Goal: Task Accomplishment & Management: Use online tool/utility

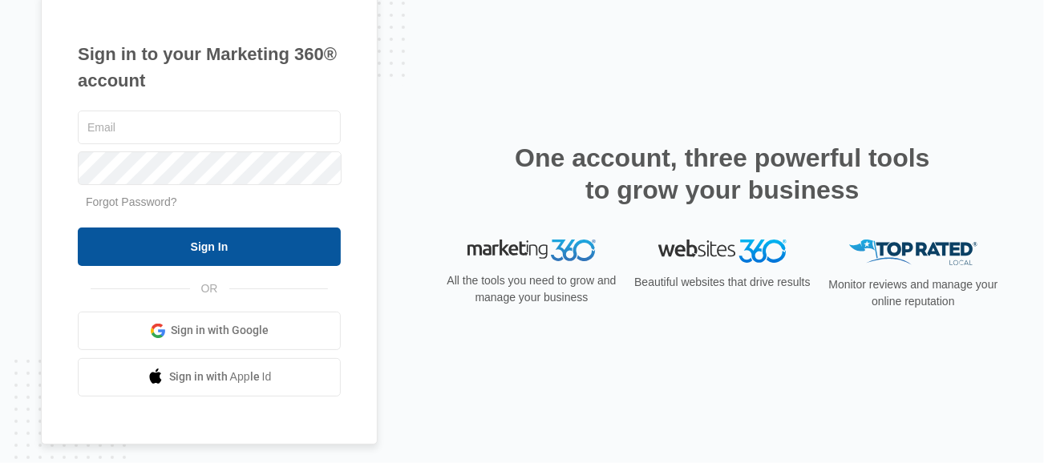
type input "[PERSON_NAME][EMAIL_ADDRESS][DOMAIN_NAME]"
click at [248, 253] on input "Sign In" at bounding box center [209, 247] width 263 height 38
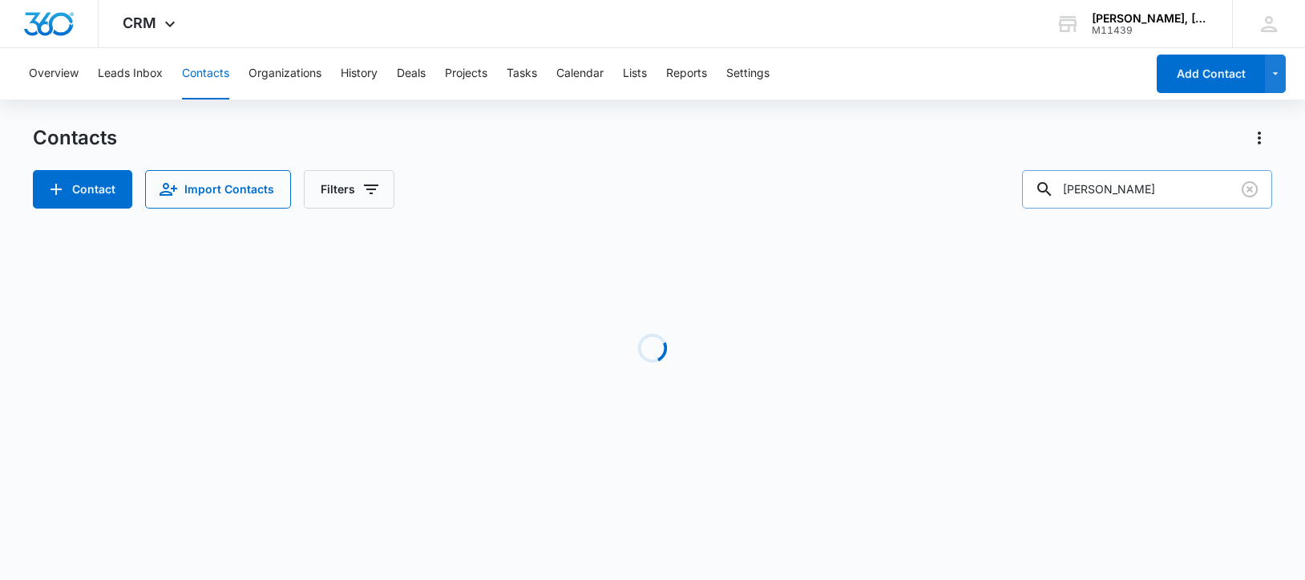
drag, startPoint x: 1145, startPoint y: 189, endPoint x: 1068, endPoint y: 189, distance: 77.0
click at [1068, 189] on div "George Brock" at bounding box center [1147, 189] width 250 height 38
paste input "John Boyd"
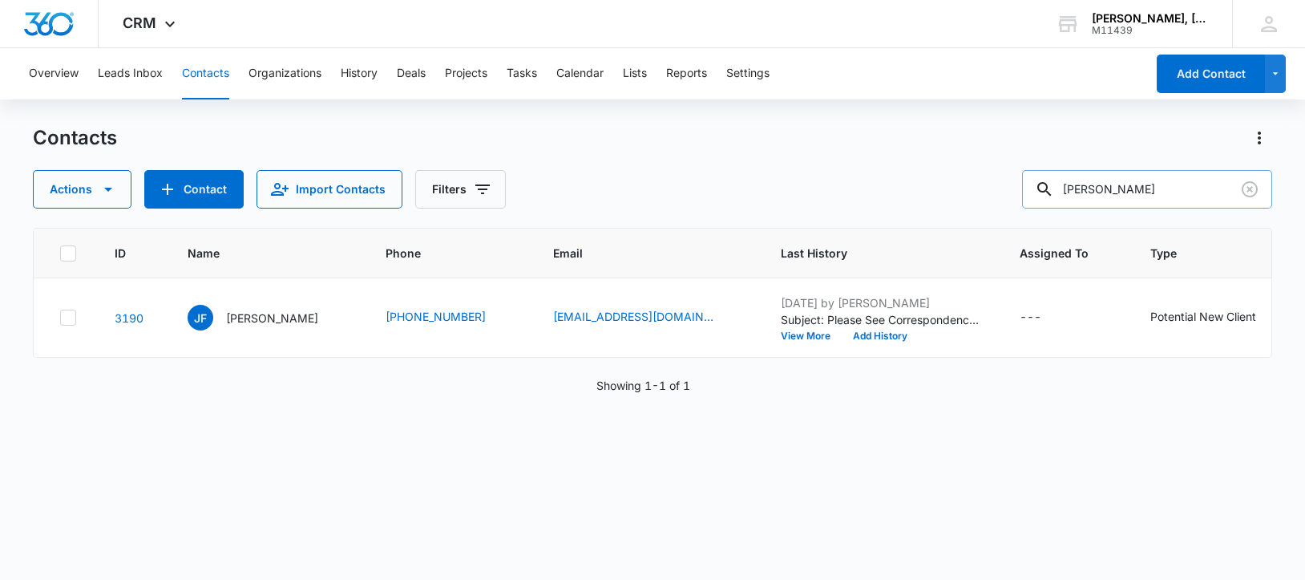
type input "John Boyd"
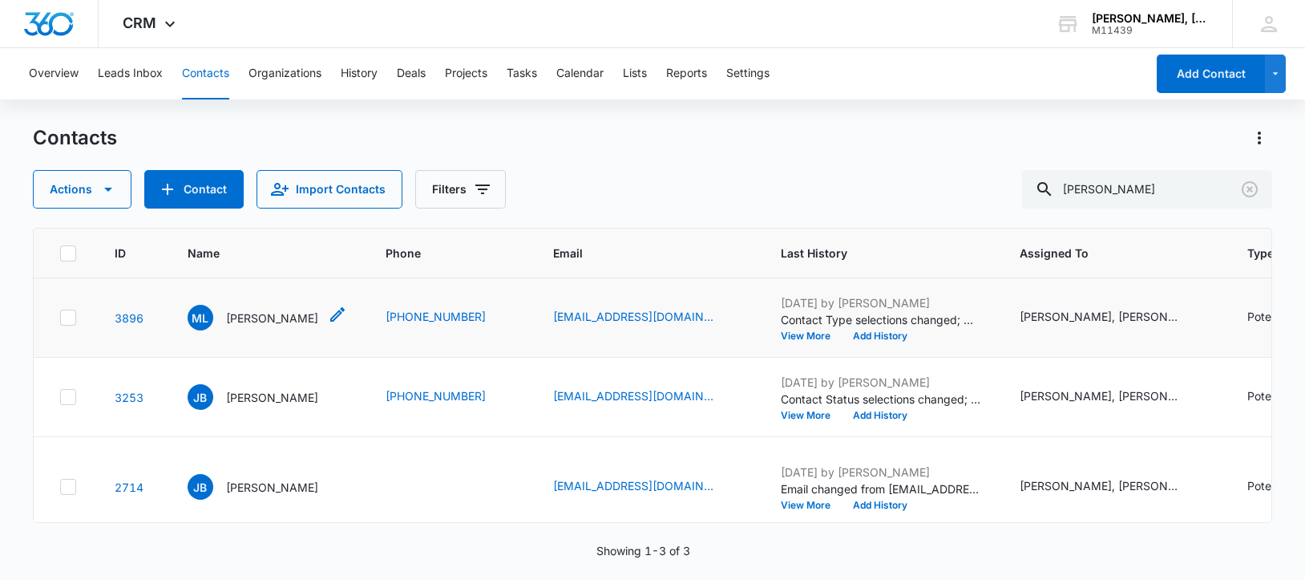
click at [273, 326] on p "Mary Lucille Sharp" at bounding box center [272, 317] width 92 height 17
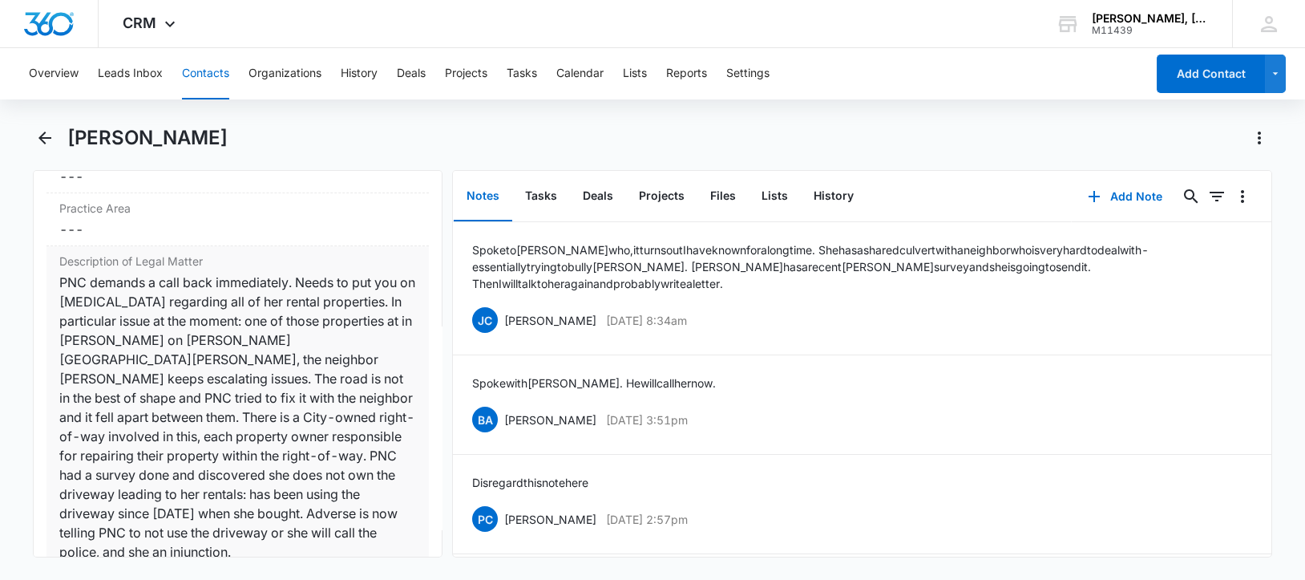
scroll to position [1302, 0]
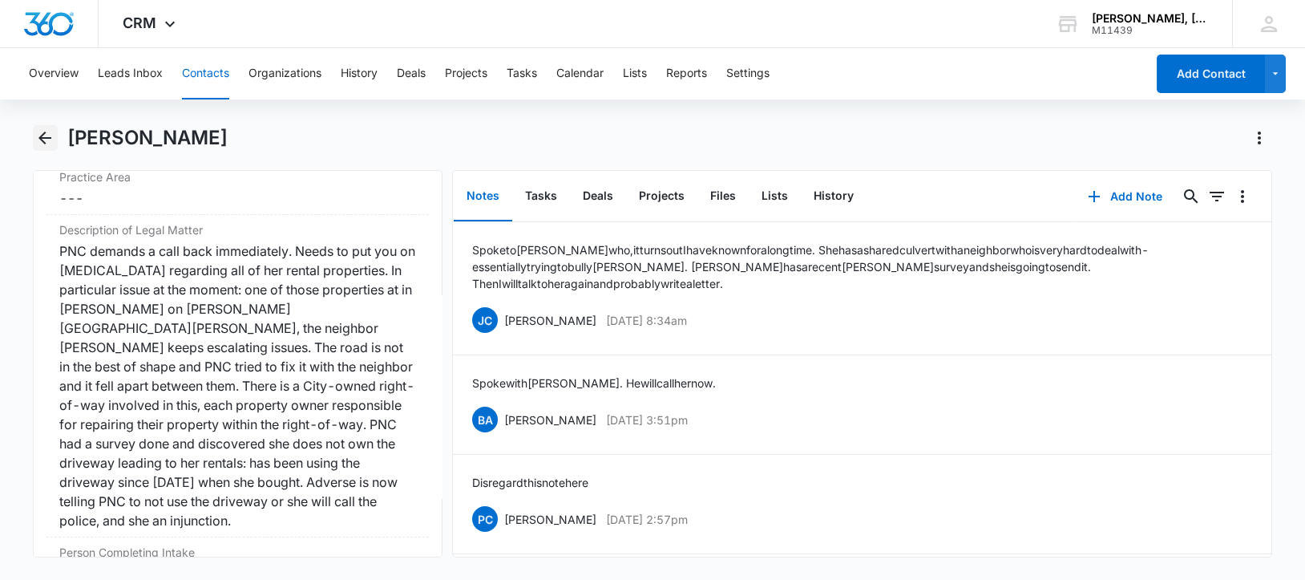
click at [39, 135] on icon "Back" at bounding box center [44, 137] width 19 height 19
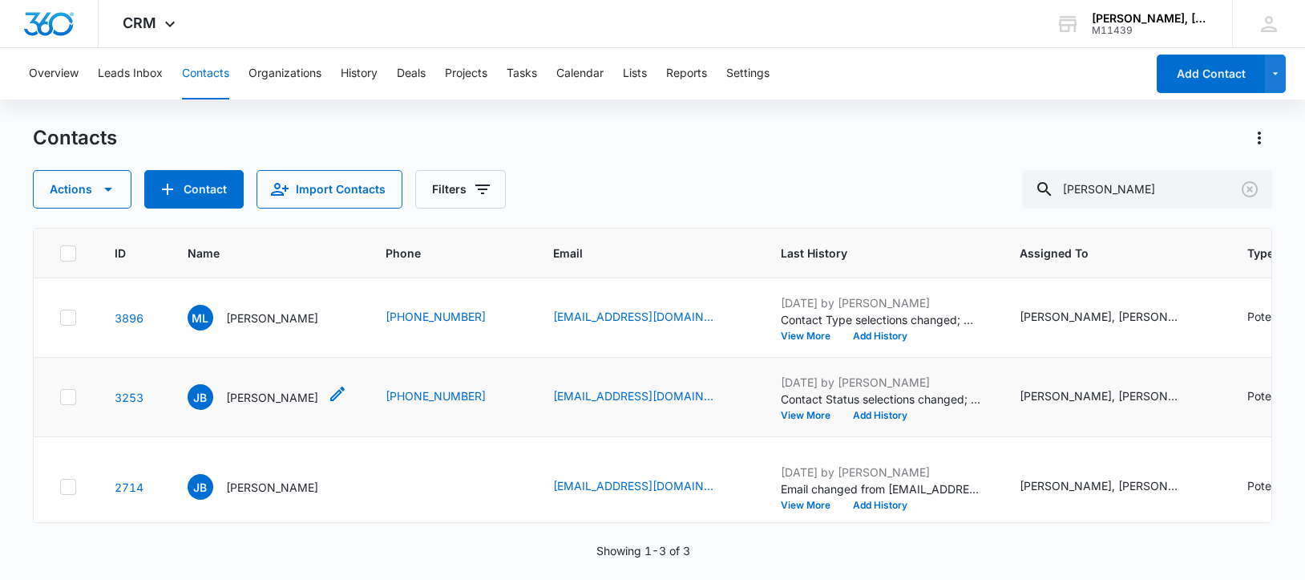
click at [245, 406] on p "John Boyd" at bounding box center [272, 397] width 92 height 17
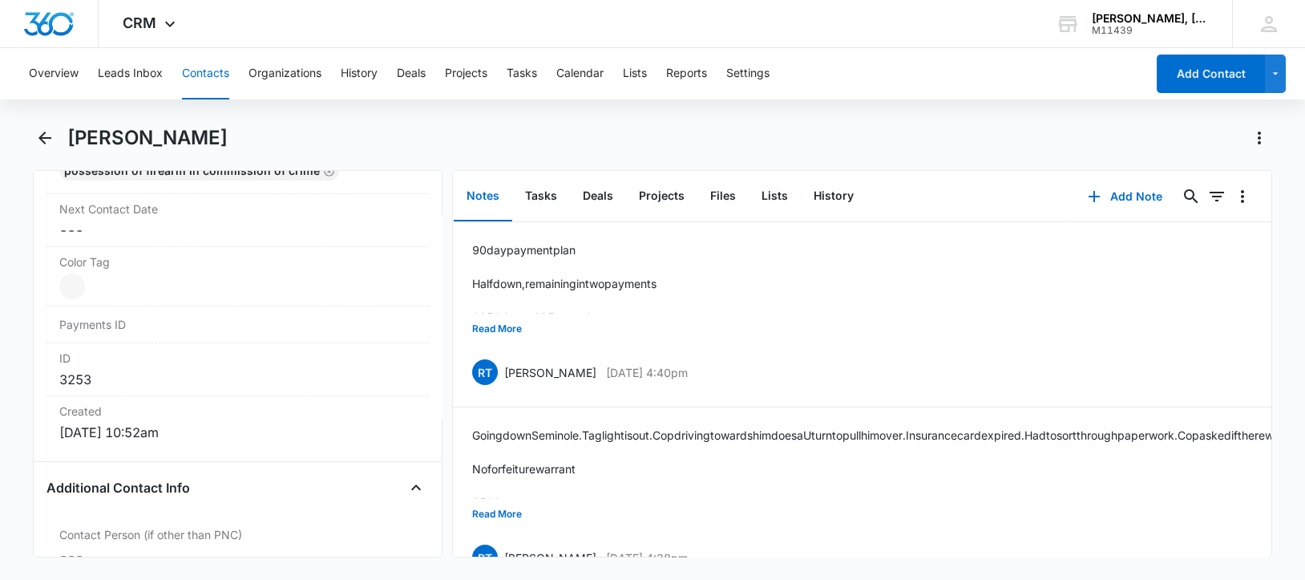
scroll to position [1002, 0]
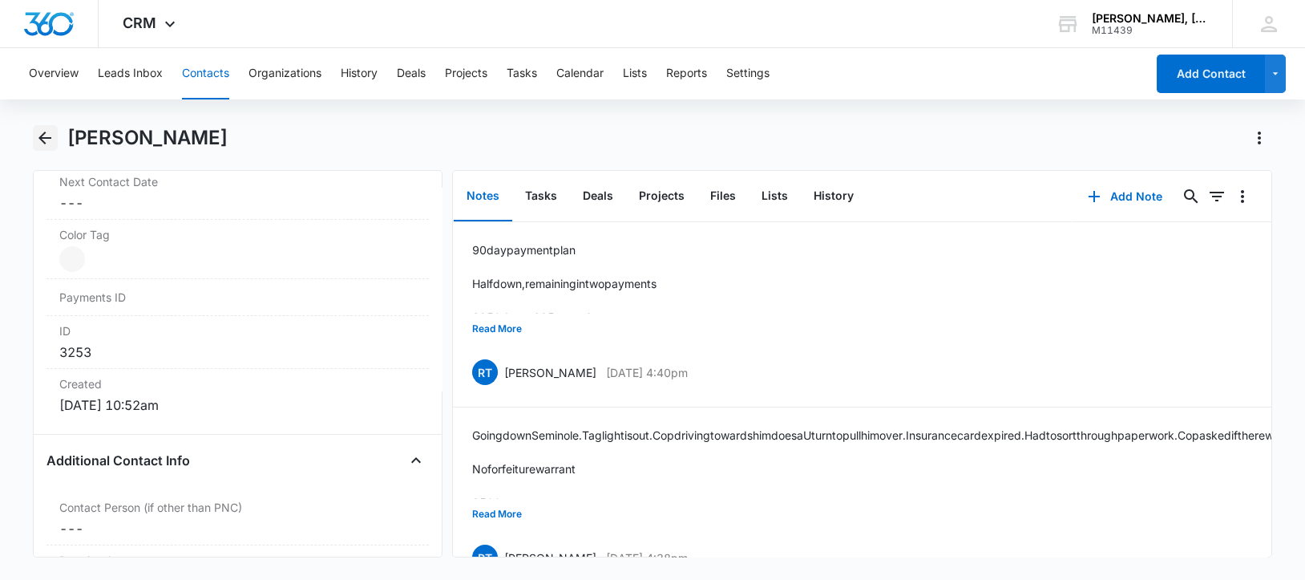
click at [42, 138] on icon "Back" at bounding box center [44, 137] width 13 height 13
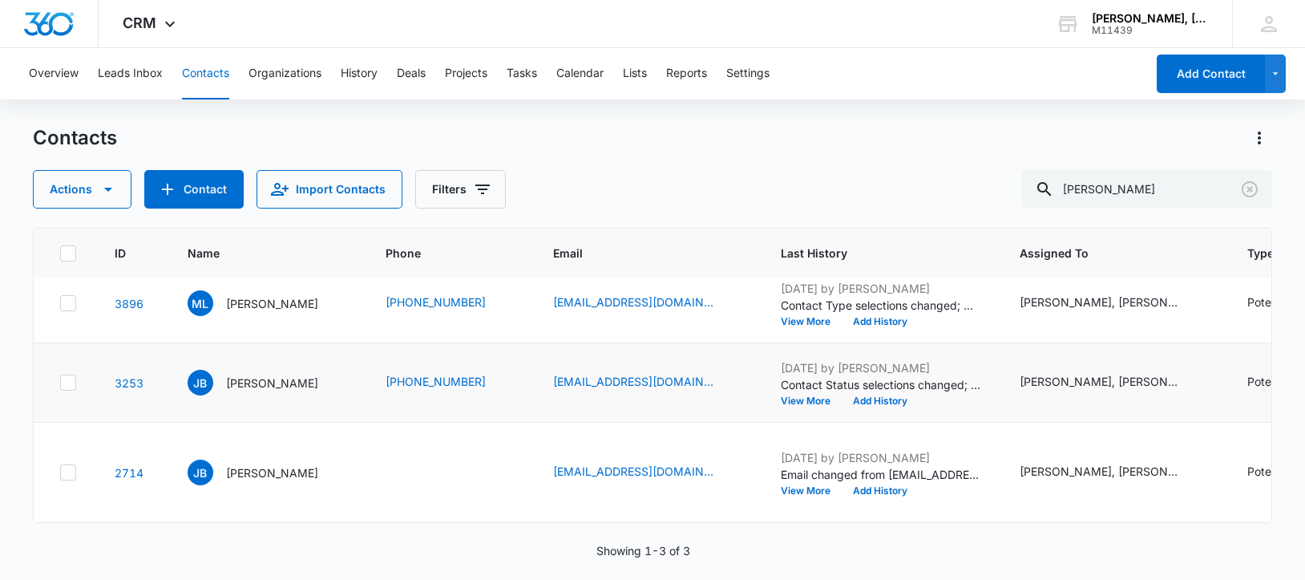
scroll to position [99, 0]
click at [249, 464] on p "John Boyd" at bounding box center [272, 472] width 92 height 17
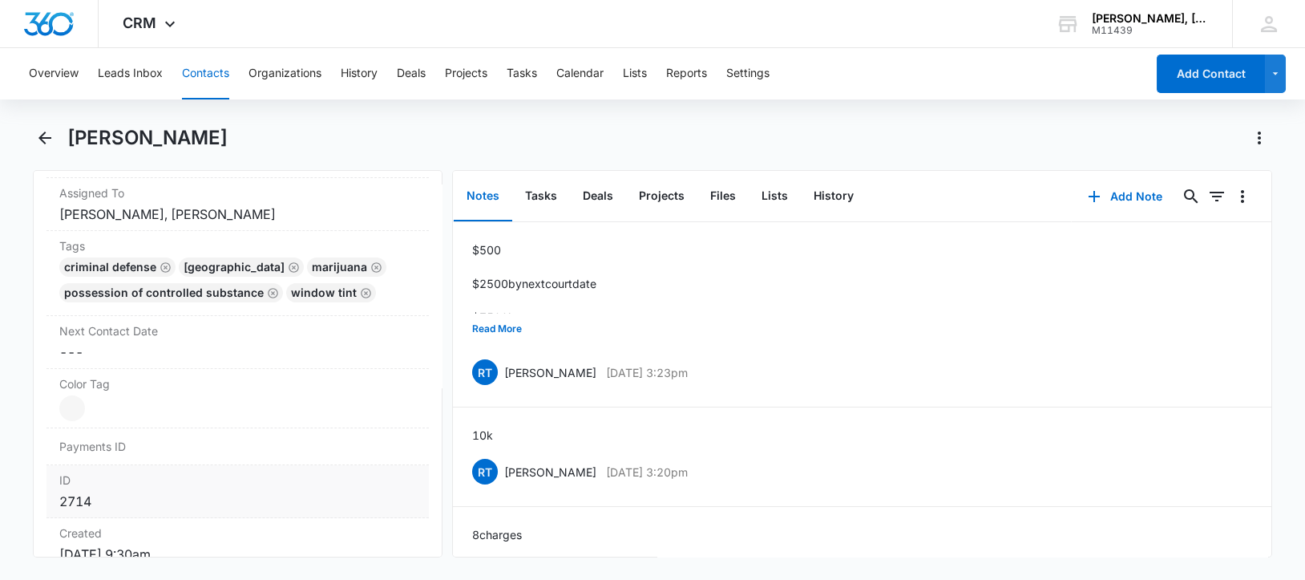
scroll to position [901, 0]
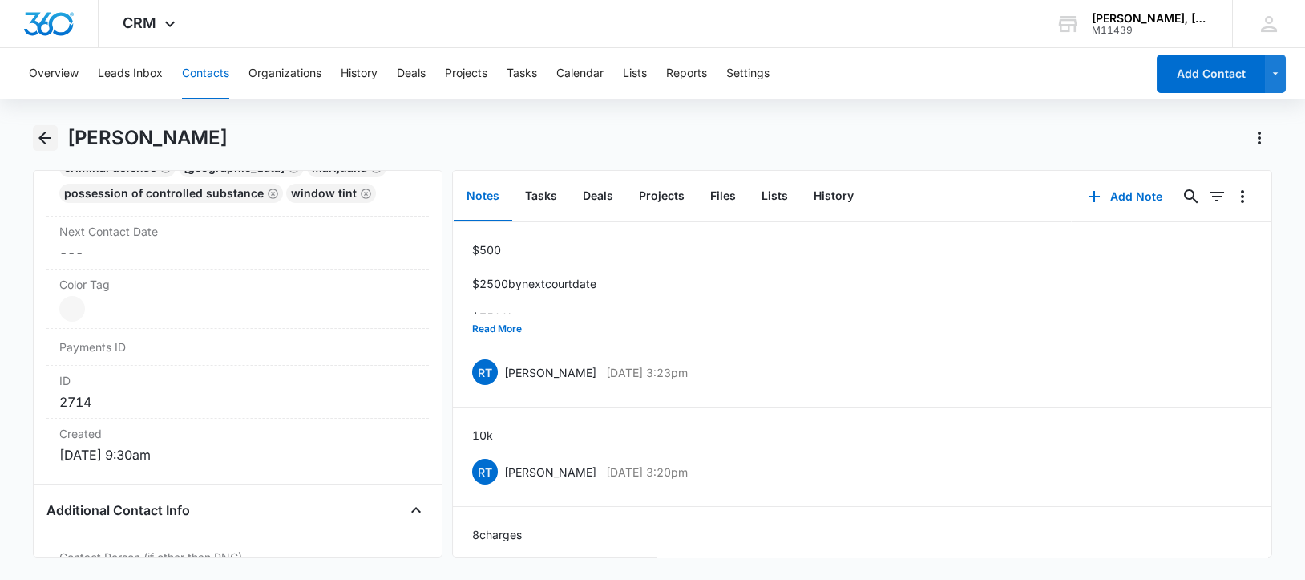
click at [42, 135] on icon "Back" at bounding box center [44, 137] width 13 height 13
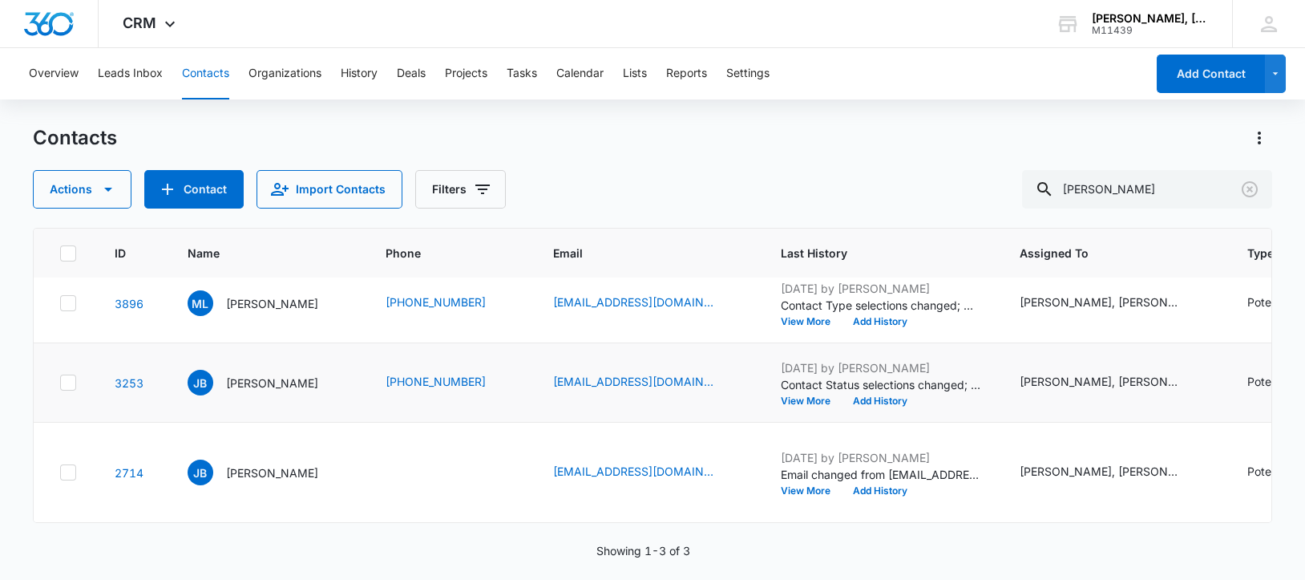
scroll to position [4, 0]
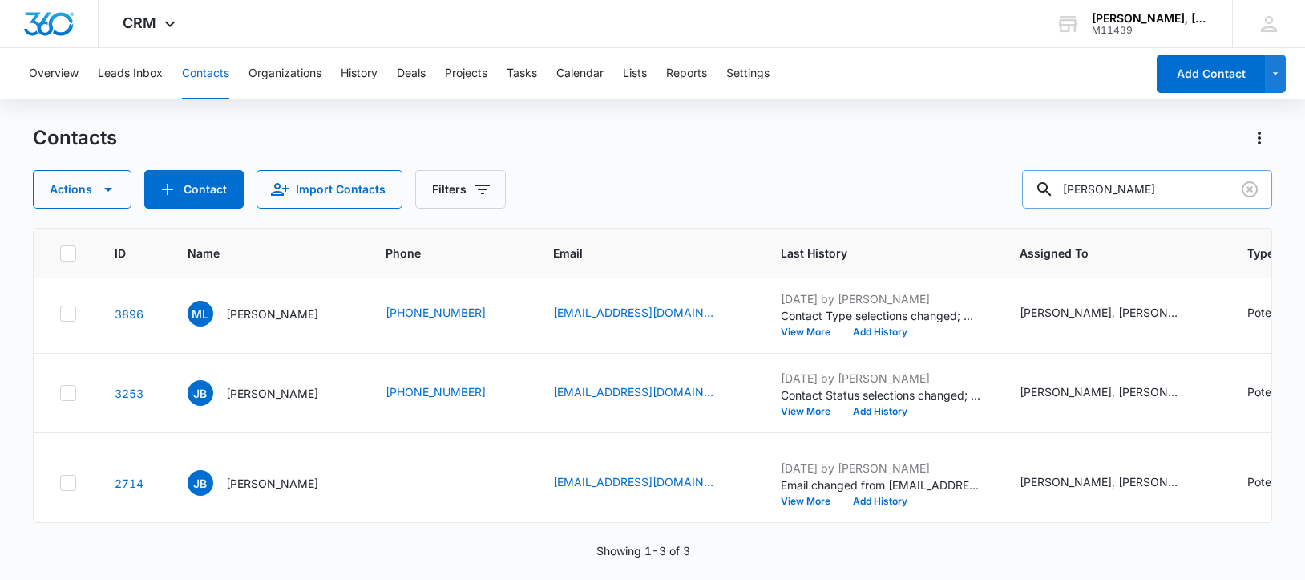
drag, startPoint x: 1160, startPoint y: 191, endPoint x: 1077, endPoint y: 192, distance: 82.6
click at [1077, 192] on div "John Boyd" at bounding box center [1147, 189] width 250 height 38
paste input "Emmanuel Moss"
type input "Emmanuel Moss"
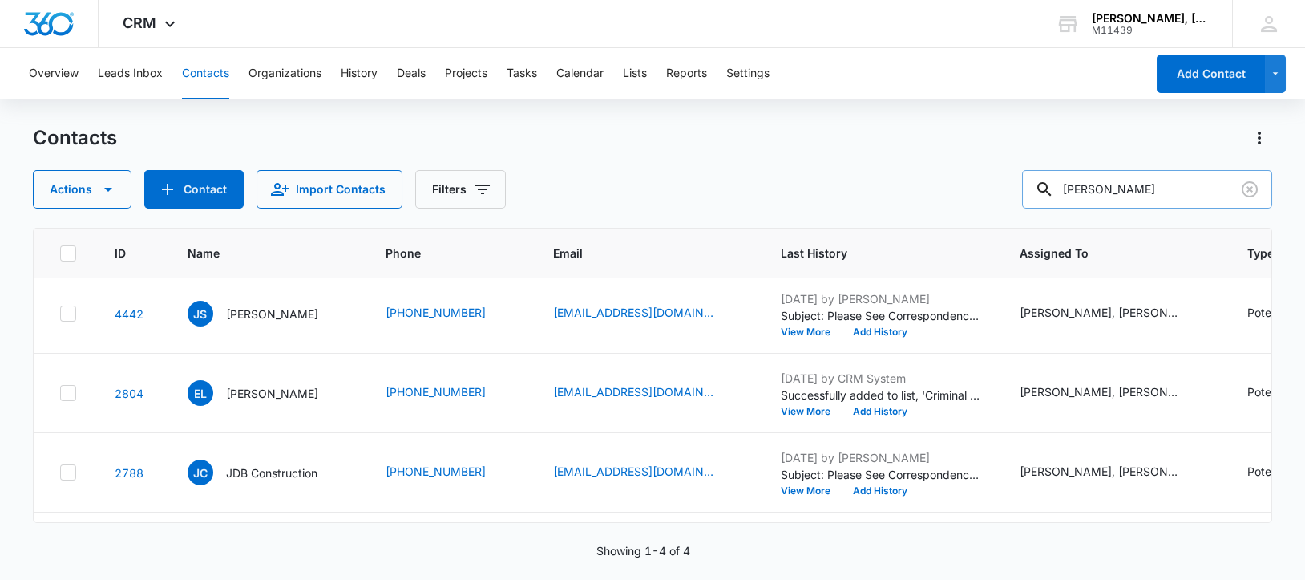
scroll to position [0, 0]
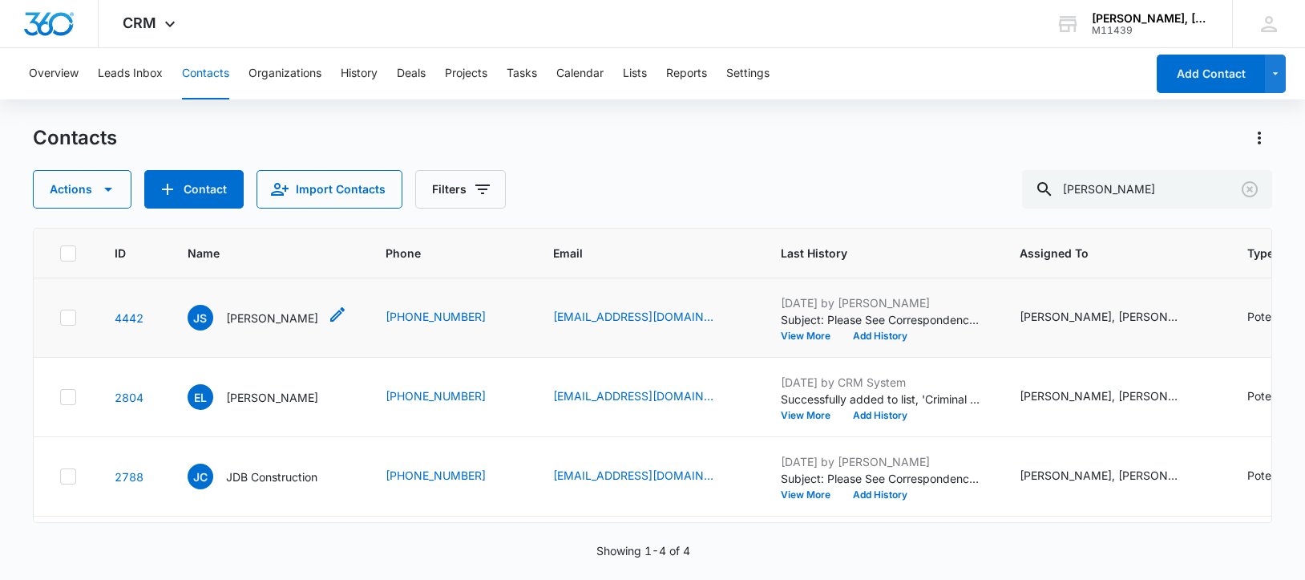
click at [260, 326] on p "Jacob Seward" at bounding box center [272, 317] width 92 height 17
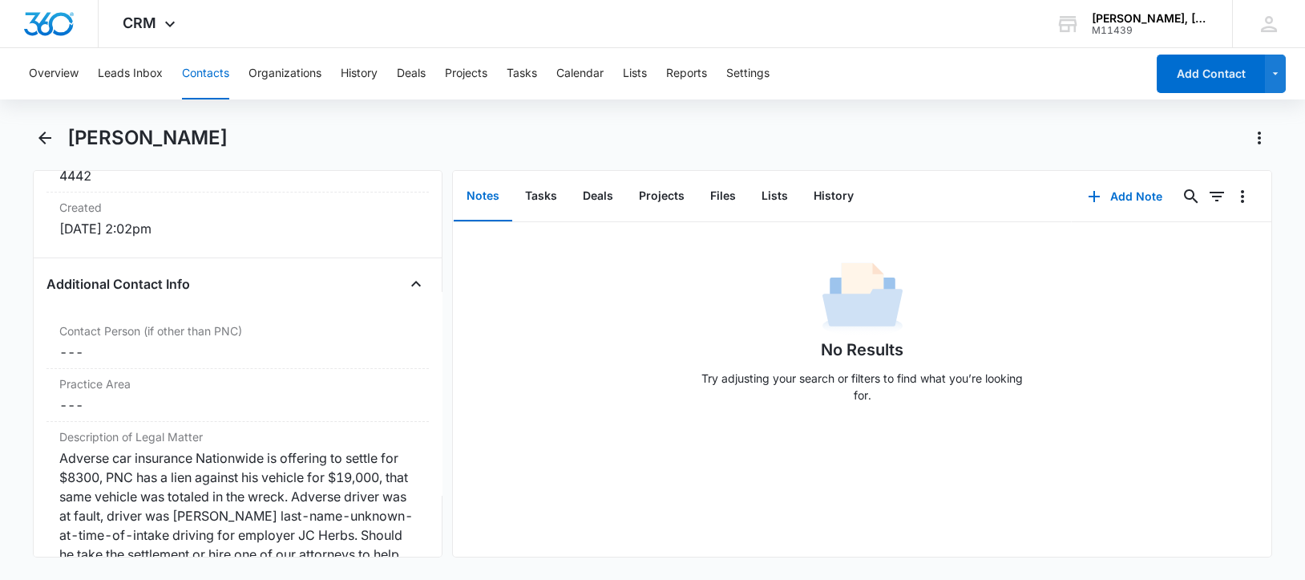
scroll to position [1202, 0]
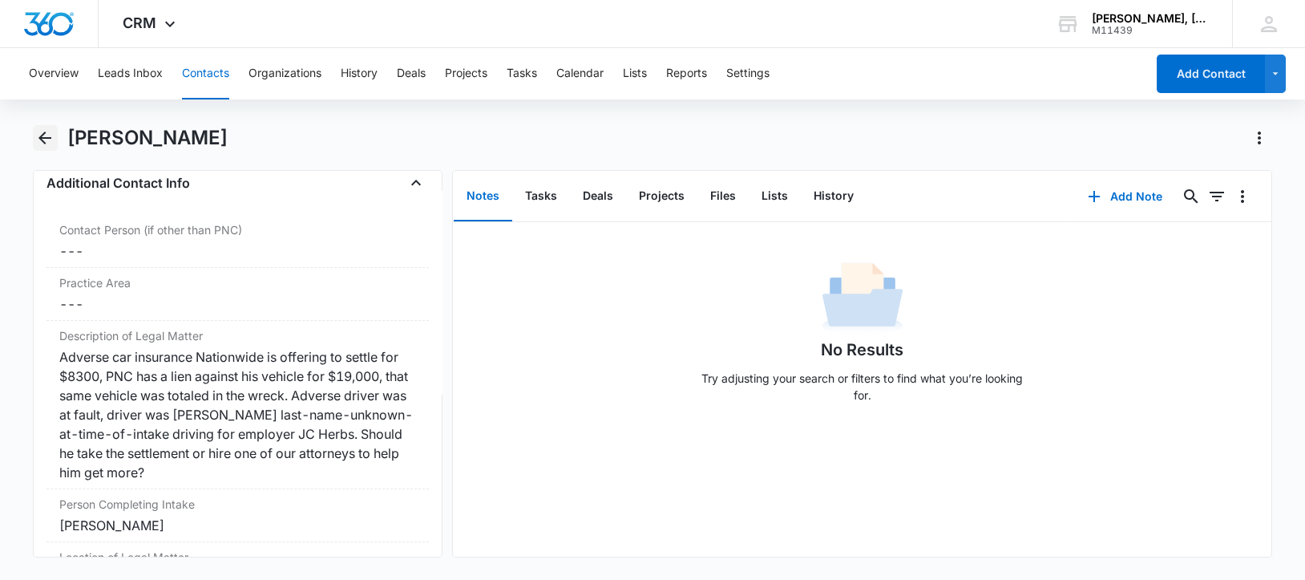
click at [42, 135] on icon "Back" at bounding box center [44, 137] width 13 height 13
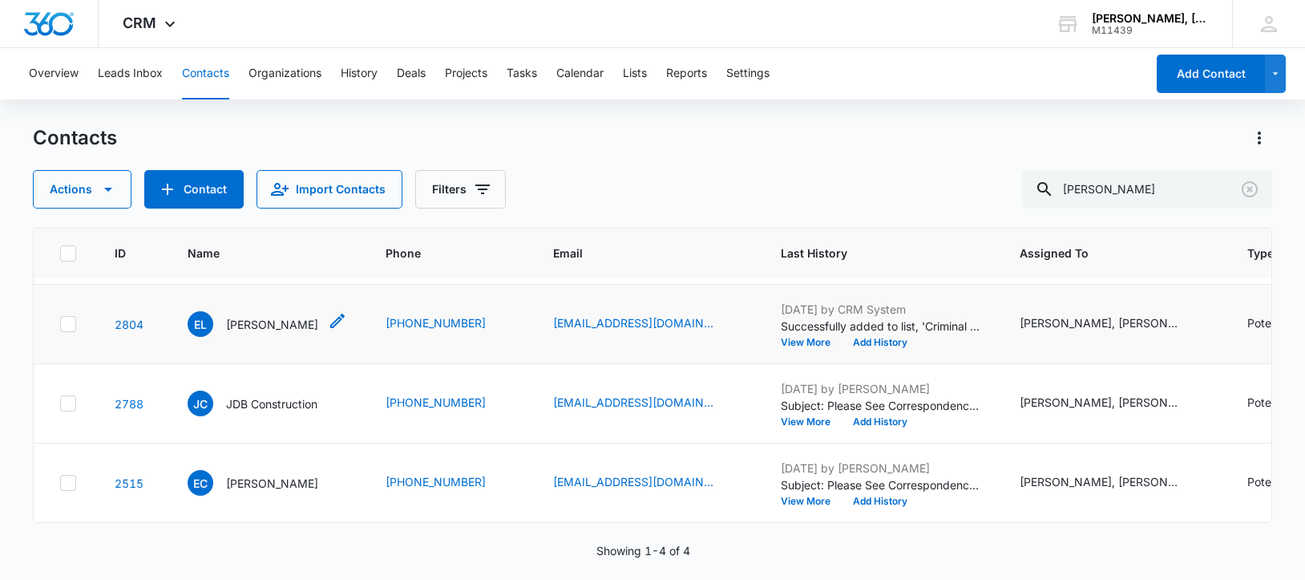
scroll to position [200, 0]
click at [257, 412] on p "JDB Construction" at bounding box center [271, 403] width 91 height 17
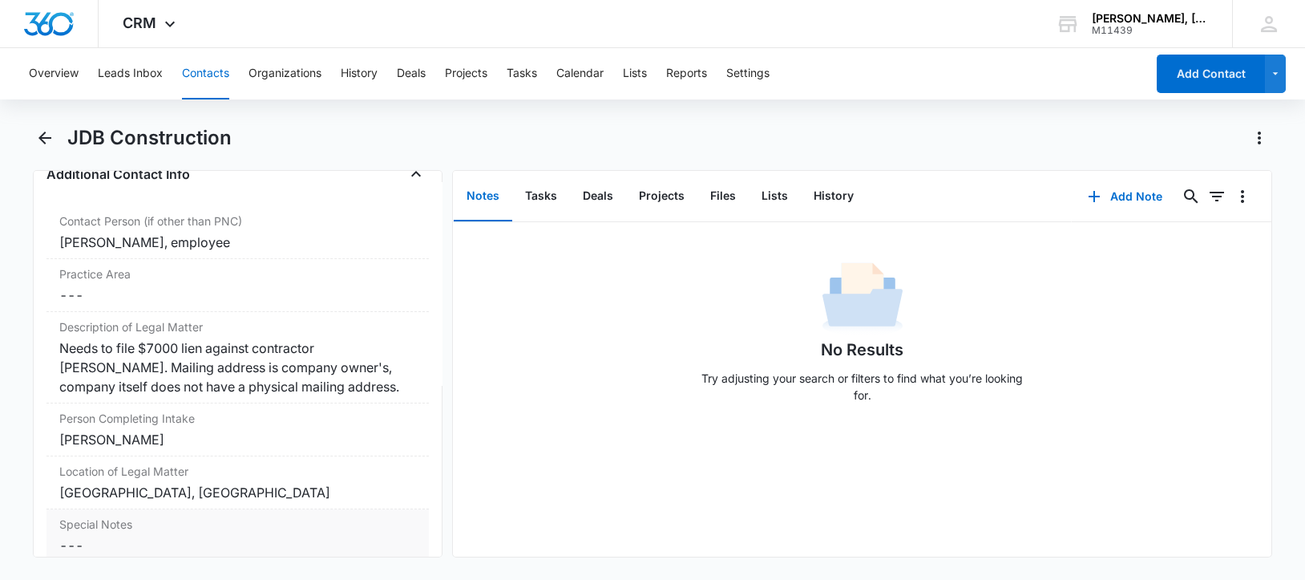
scroll to position [1180, 0]
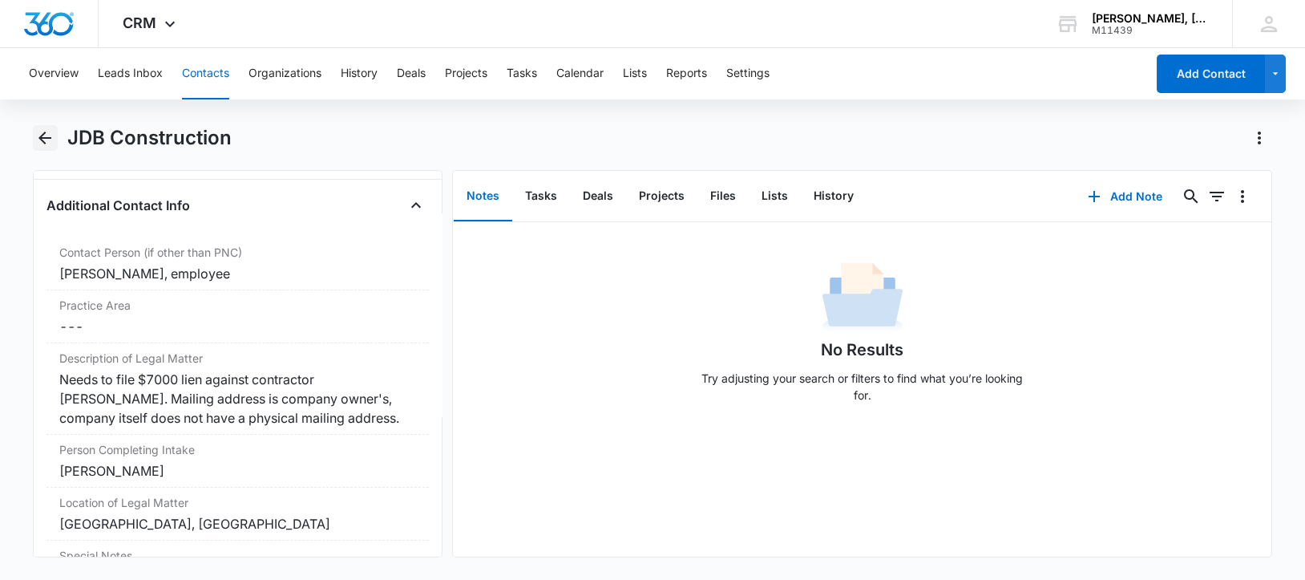
click at [45, 135] on icon "Back" at bounding box center [44, 137] width 19 height 19
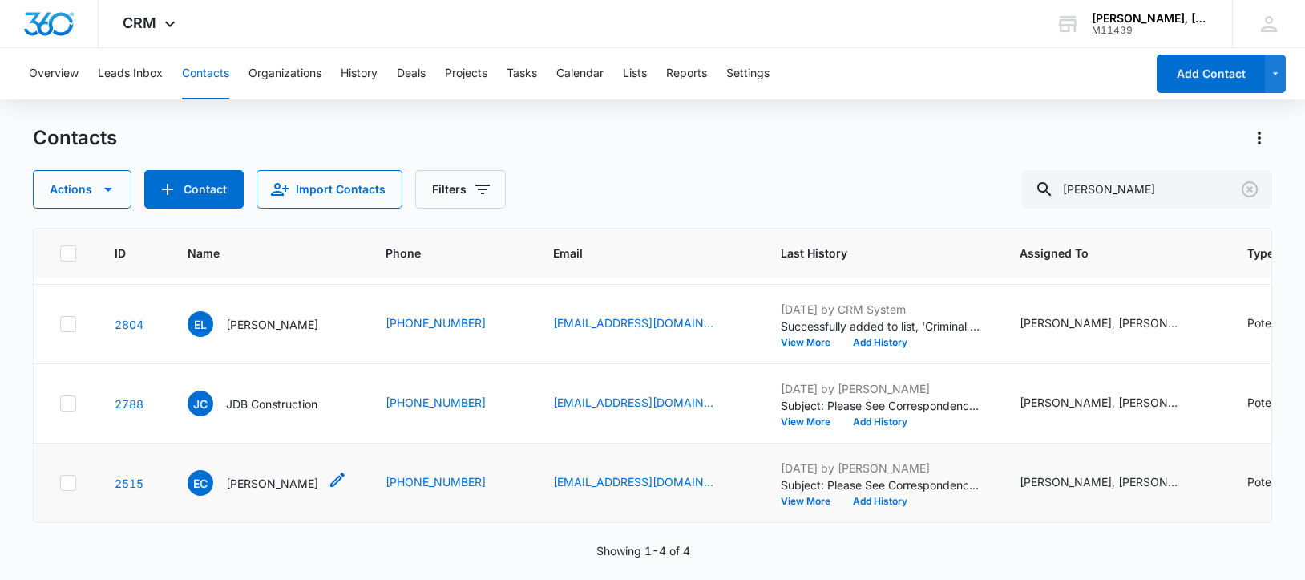
scroll to position [321, 0]
drag, startPoint x: 1180, startPoint y: 190, endPoint x: 1073, endPoint y: 192, distance: 107.4
click at [1073, 192] on div "Emmanuel Moss" at bounding box center [1147, 189] width 250 height 38
paste input "Alexis River"
type input "Alexis Rivers"
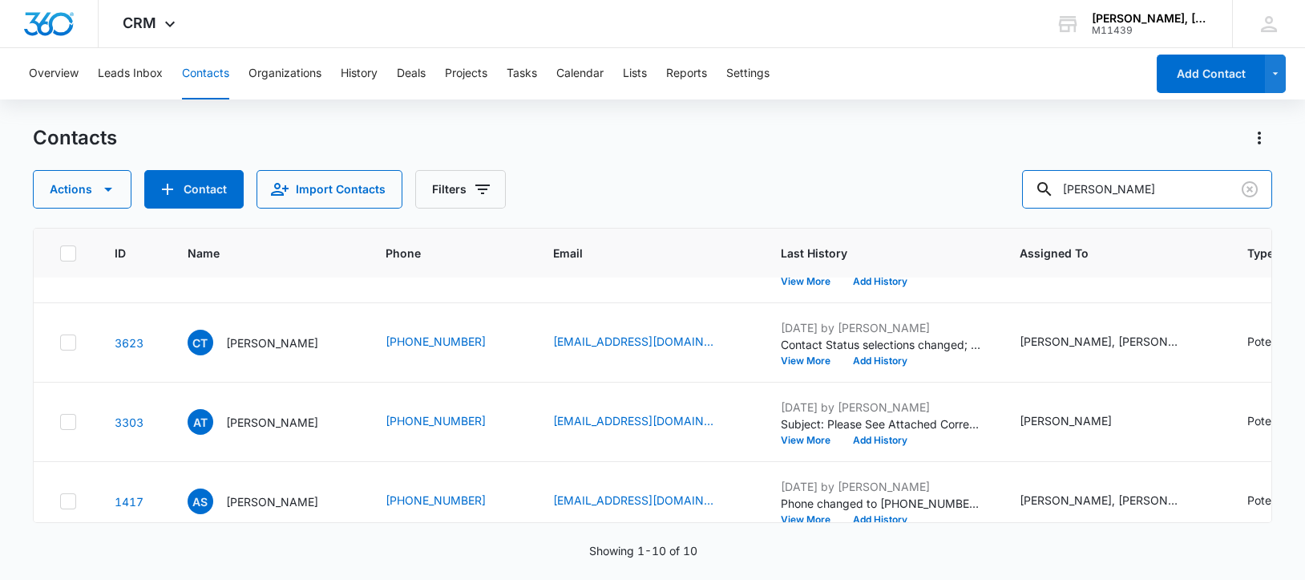
scroll to position [401, 0]
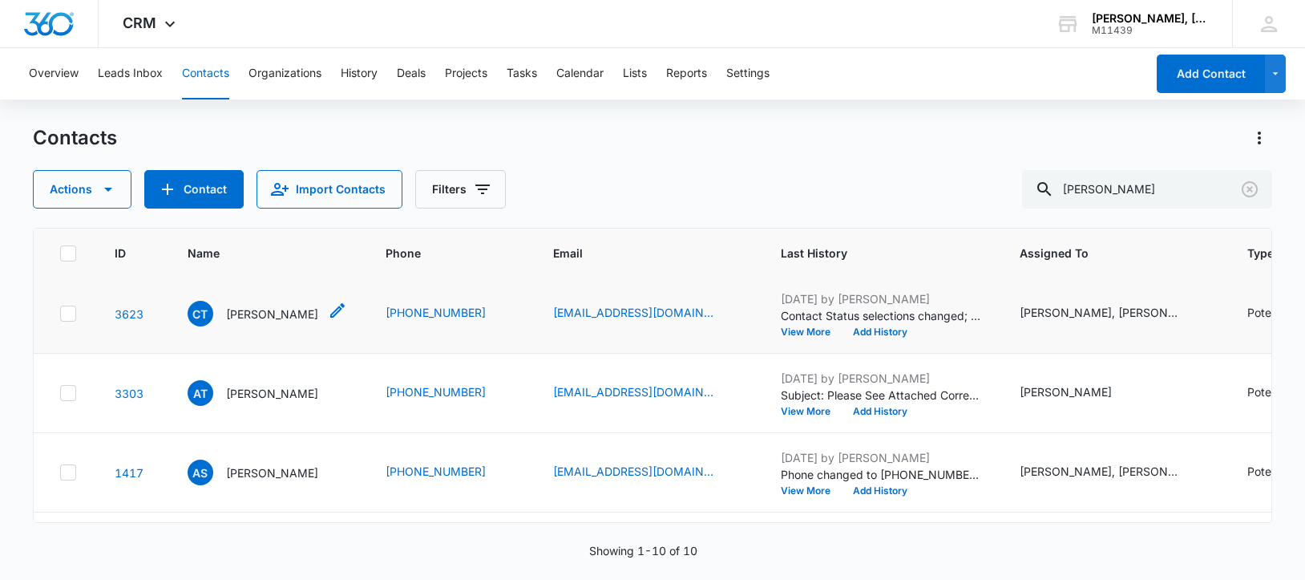
click at [271, 322] on p "Catherine Thomas" at bounding box center [272, 313] width 92 height 17
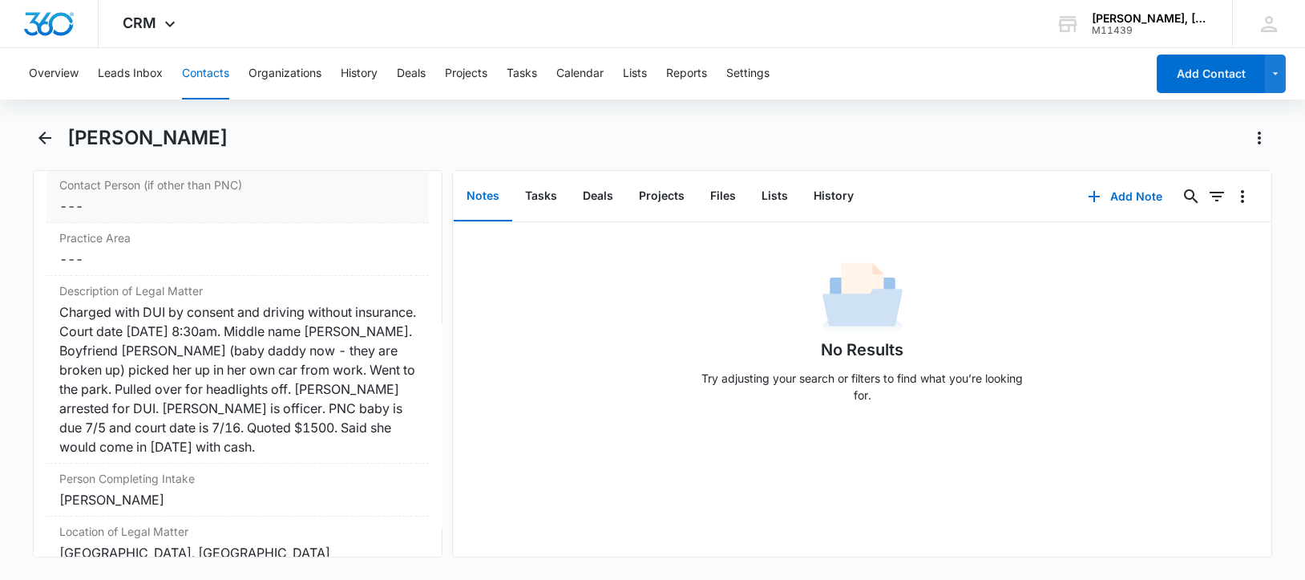
scroll to position [1302, 0]
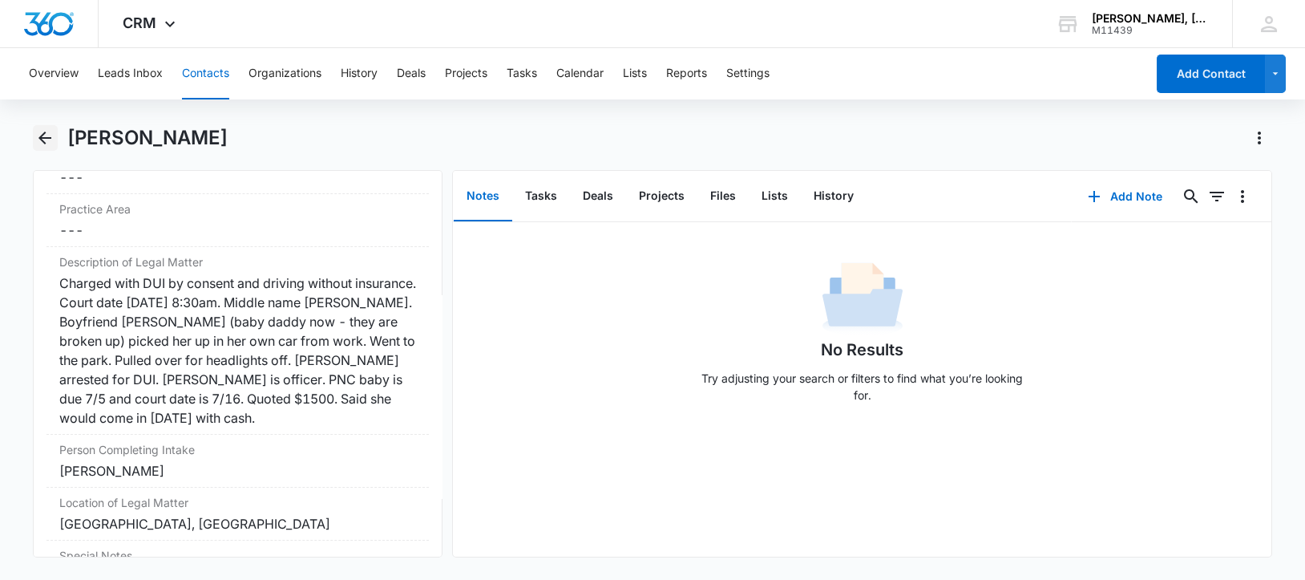
click at [40, 139] on icon "Back" at bounding box center [44, 137] width 13 height 13
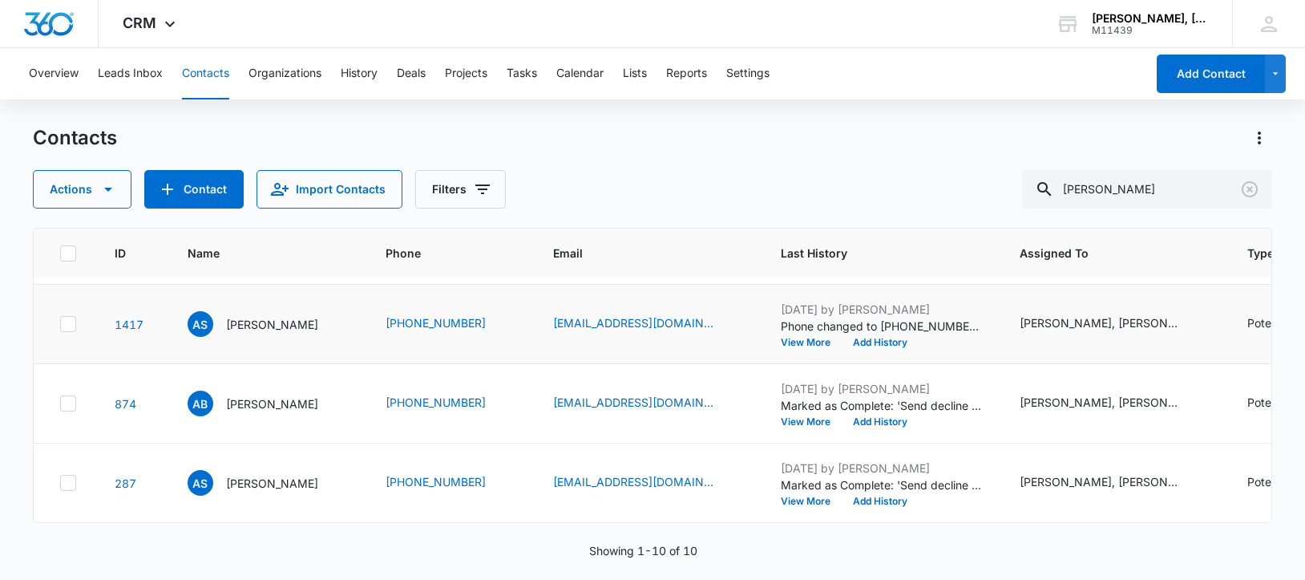
scroll to position [792, 0]
